Goal: Task Accomplishment & Management: Manage account settings

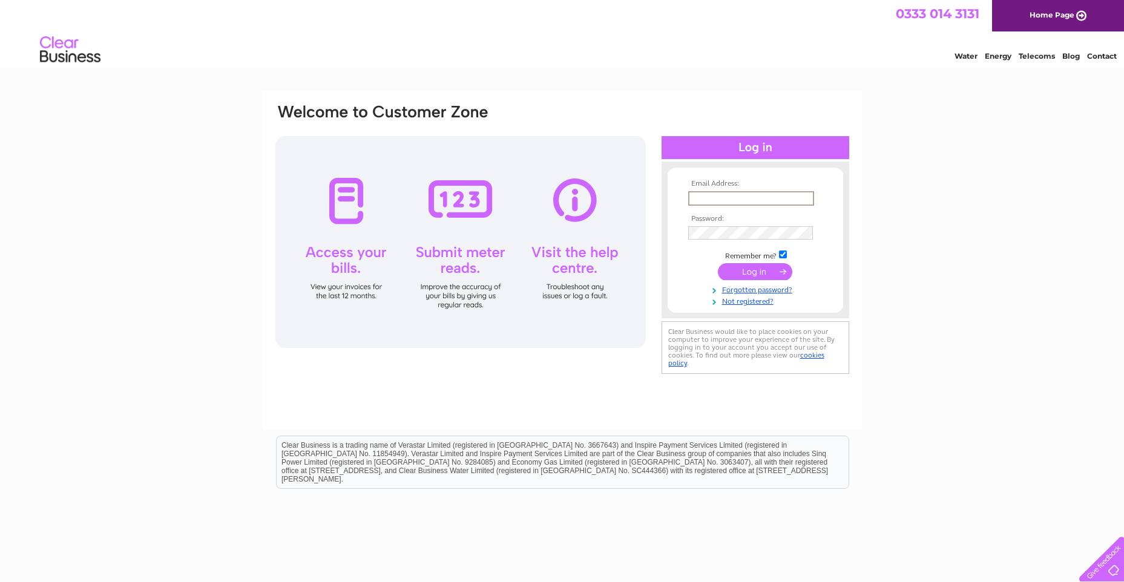
click at [732, 191] on input "text" at bounding box center [751, 198] width 126 height 15
paste input "accountspayable@dolbyvivisol.com"
type input "accountspayable@dolbyvivisol.com"
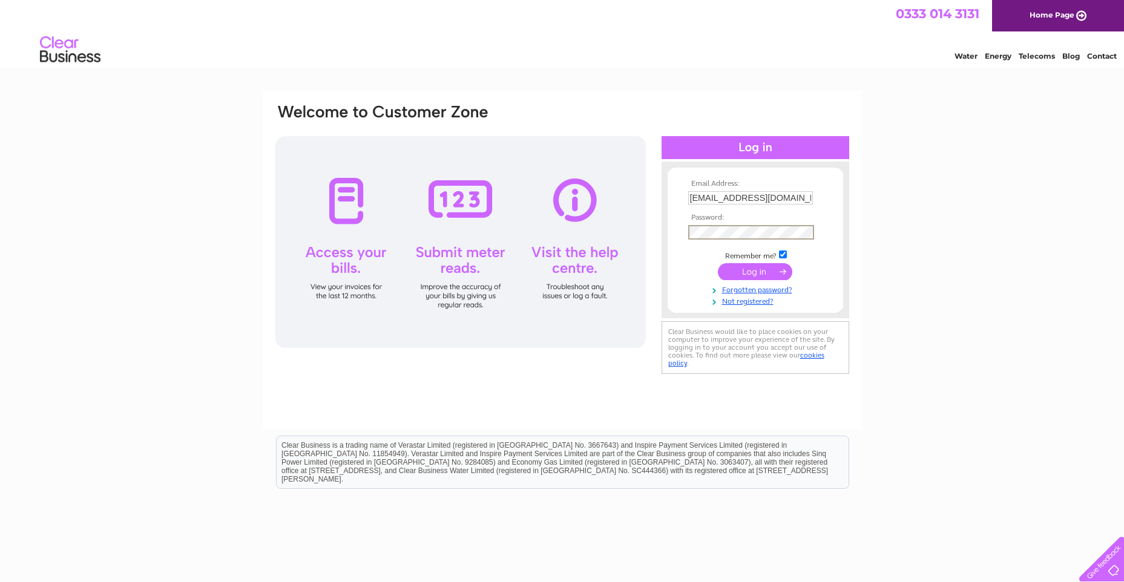
click at [746, 268] on input "submit" at bounding box center [755, 271] width 74 height 17
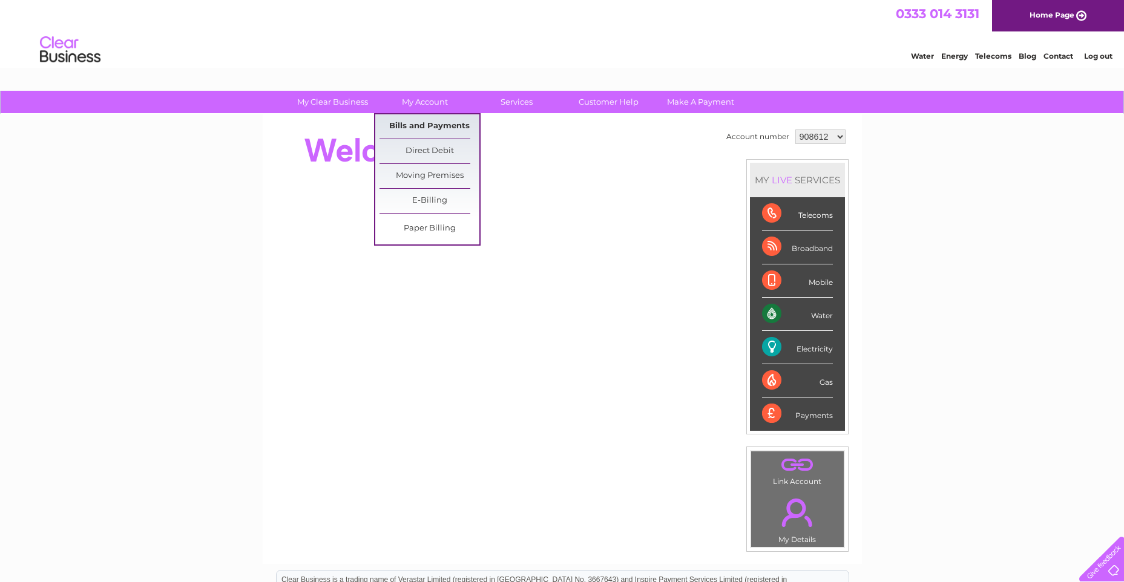
click at [433, 127] on link "Bills and Payments" at bounding box center [430, 126] width 100 height 24
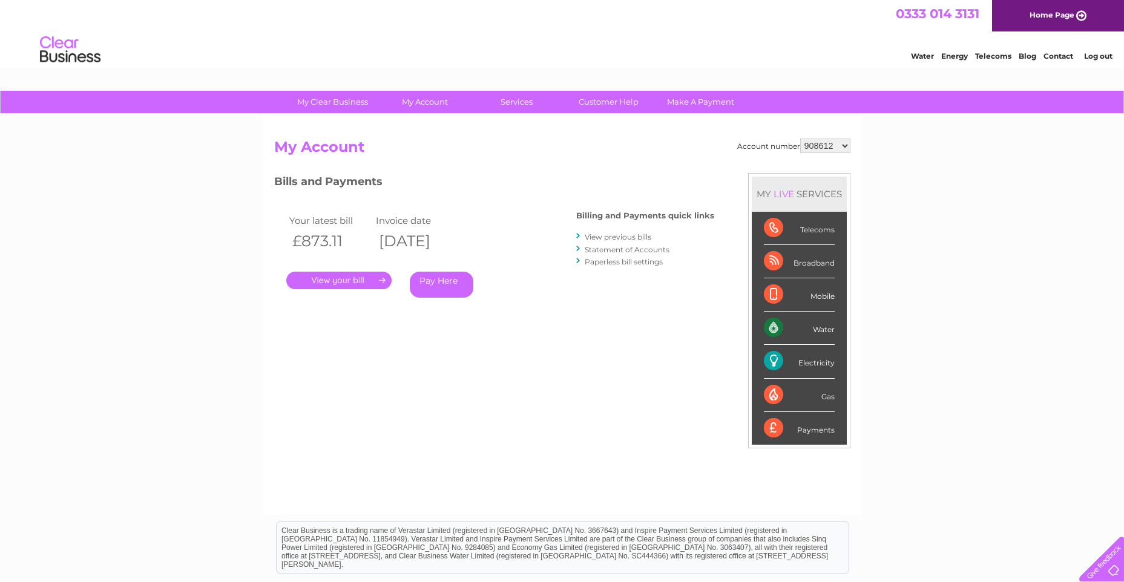
click at [351, 283] on link "." at bounding box center [338, 281] width 105 height 18
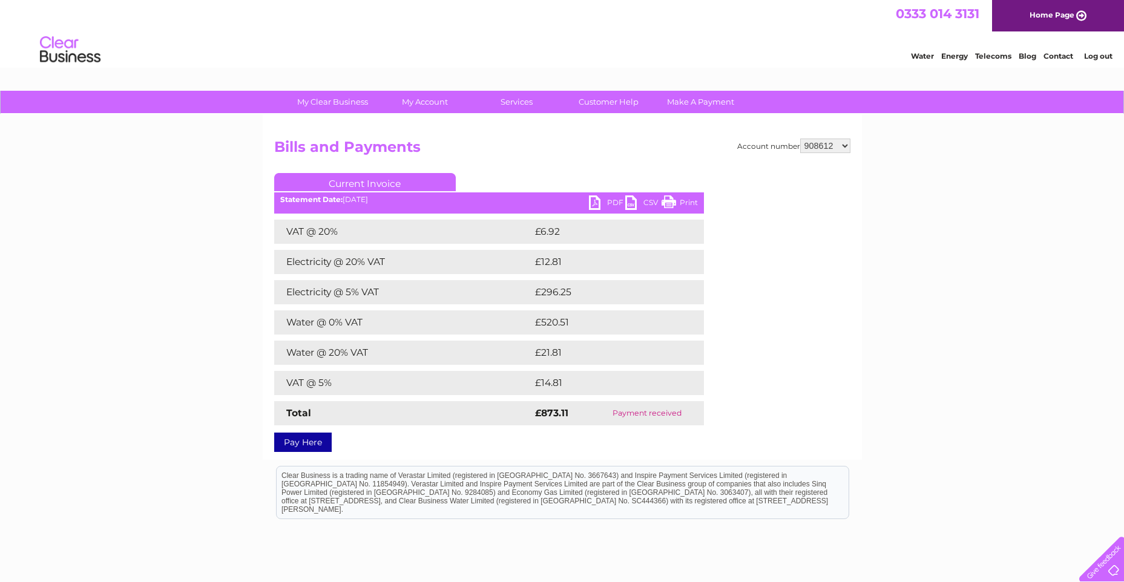
click at [595, 203] on link "PDF" at bounding box center [607, 205] width 36 height 18
click at [599, 201] on link "PDF" at bounding box center [607, 205] width 36 height 18
